Goal: Task Accomplishment & Management: Use online tool/utility

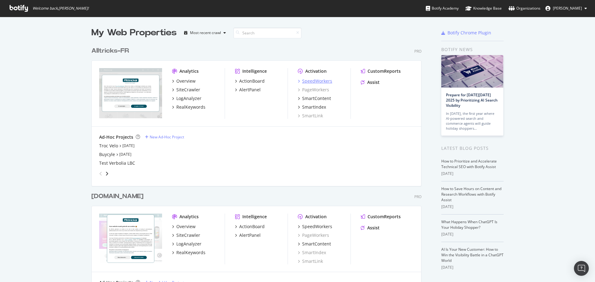
click at [309, 82] on div "SpeedWorkers" at bounding box center [317, 81] width 30 height 6
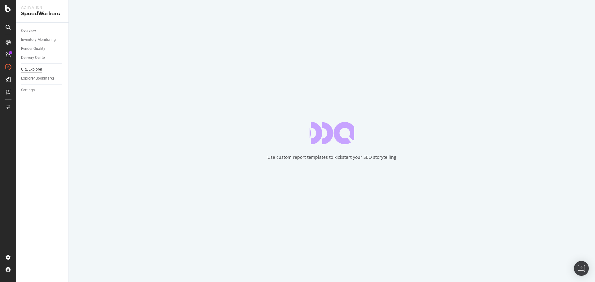
click at [34, 70] on div "URL Explorer" at bounding box center [31, 69] width 21 height 7
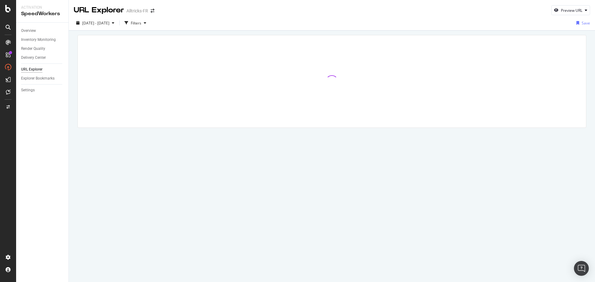
click at [28, 94] on div "Settings" at bounding box center [44, 90] width 47 height 9
click at [29, 91] on div "Settings" at bounding box center [28, 90] width 14 height 7
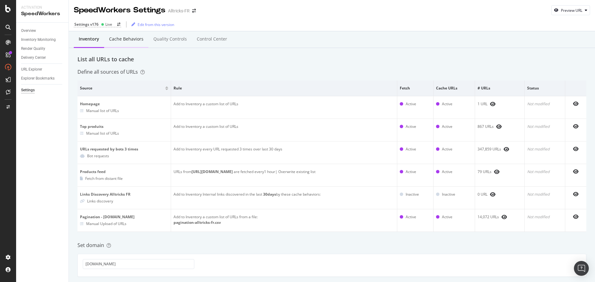
click at [138, 42] on div "Cache behaviors" at bounding box center [126, 39] width 34 height 6
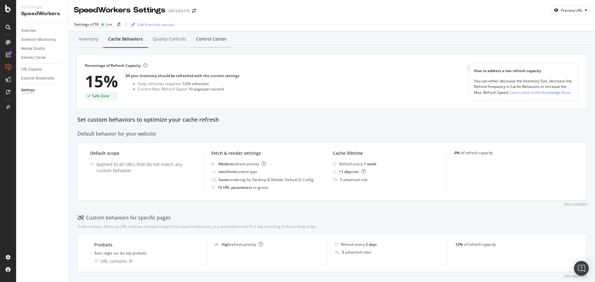
click at [198, 39] on div "Control Center" at bounding box center [211, 39] width 30 height 6
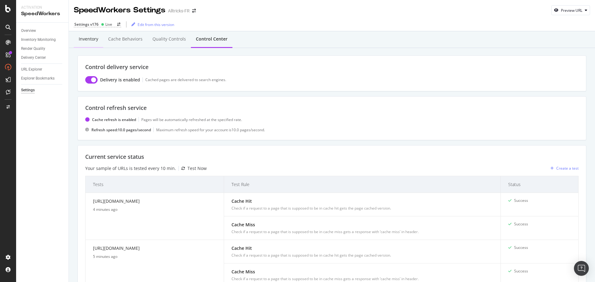
click at [86, 46] on div "Inventory" at bounding box center [88, 39] width 29 height 17
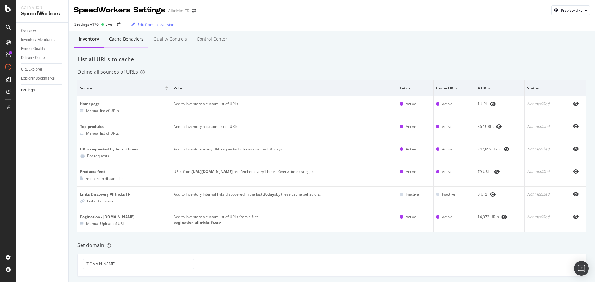
click at [129, 46] on div "Cache behaviors" at bounding box center [126, 39] width 44 height 17
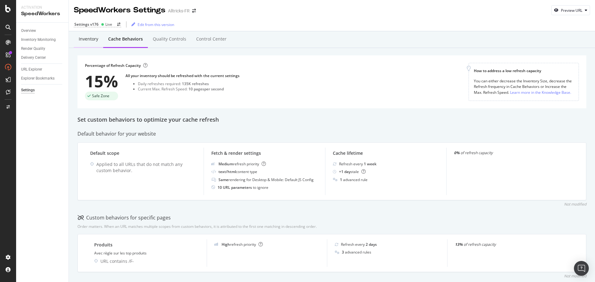
click at [83, 41] on div "Inventory" at bounding box center [89, 39] width 20 height 6
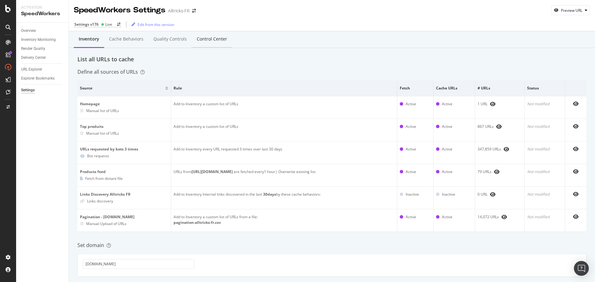
click at [214, 43] on div "Control Center" at bounding box center [212, 39] width 40 height 17
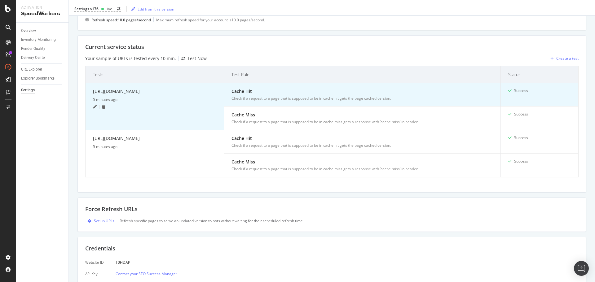
scroll to position [148, 0]
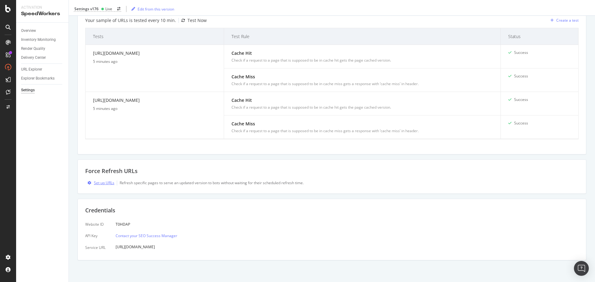
click at [99, 185] on div "Set up URLs" at bounding box center [104, 182] width 20 height 5
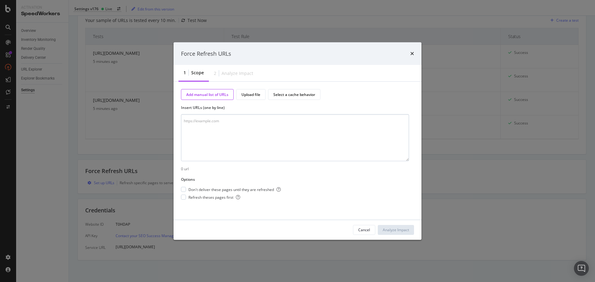
click at [212, 134] on textarea "modal" at bounding box center [295, 137] width 228 height 47
type textarea "https://www.alltricks.fr/blog/comparatif-meilleurs-pistolets-de-massage"
click at [182, 188] on div "modal" at bounding box center [183, 189] width 5 height 5
click at [184, 197] on div "modal" at bounding box center [183, 197] width 5 height 5
click at [390, 231] on div "Analyze Impact" at bounding box center [396, 229] width 26 height 5
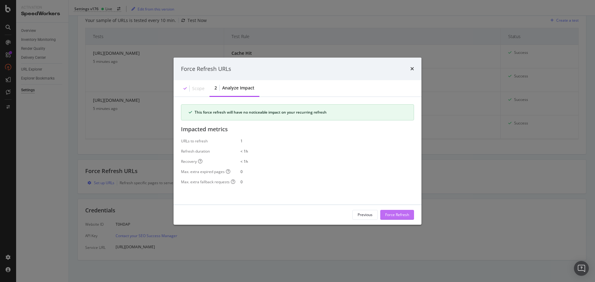
click at [399, 214] on div "Force Refresh" at bounding box center [397, 214] width 24 height 5
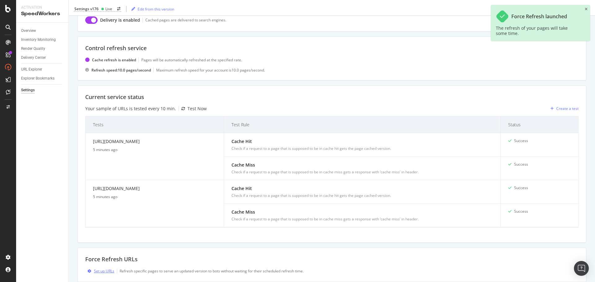
scroll to position [0, 0]
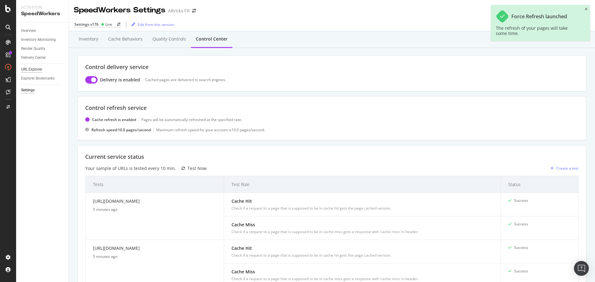
click at [38, 70] on div "URL Explorer" at bounding box center [31, 69] width 21 height 7
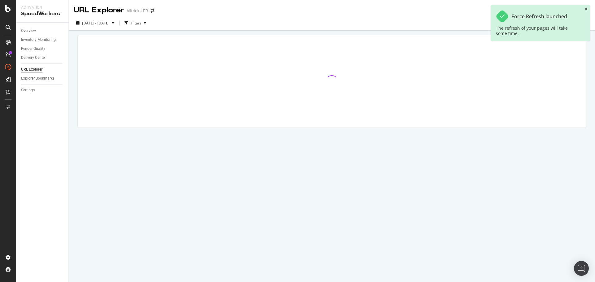
click at [587, 10] on icon "close toast" at bounding box center [586, 9] width 3 height 4
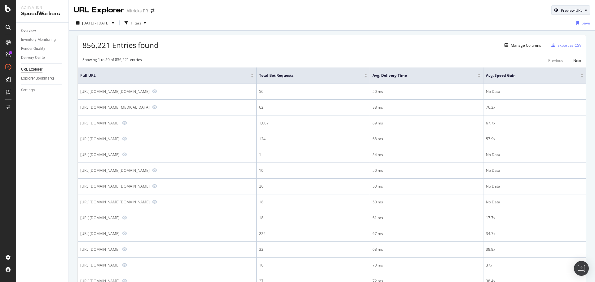
click at [554, 11] on icon "button" at bounding box center [556, 10] width 4 height 4
click at [536, 42] on input "url" at bounding box center [547, 38] width 68 height 11
paste input "https://www.alltricks.fr/blog/comparatif-meilleurs-pistolets-de-massage"
type input "https://www.alltricks.fr/blog/comparatif-meilleurs-pistolets-de-massage"
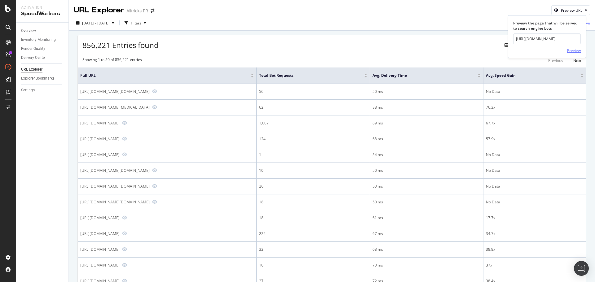
click at [573, 51] on div "Preview" at bounding box center [574, 50] width 14 height 5
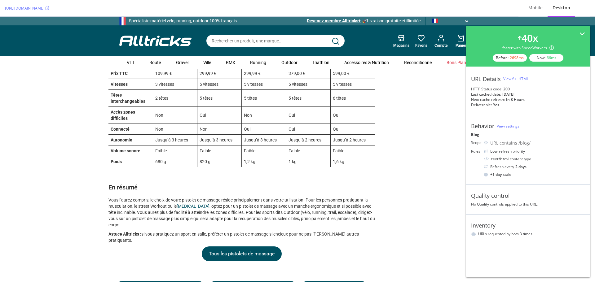
scroll to position [527, 0]
